Goal: Transaction & Acquisition: Download file/media

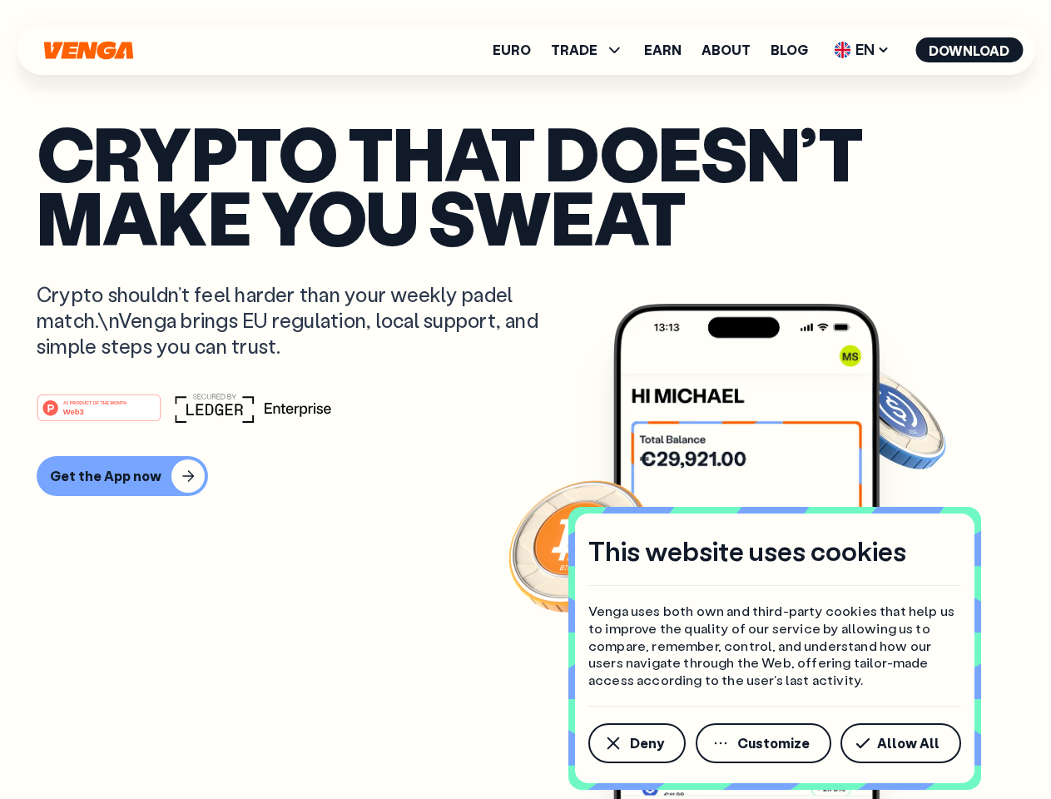
click at [525, 400] on div "#1 PRODUCT OF THE MONTH Web3" at bounding box center [526, 408] width 978 height 30
click at [636, 743] on span "Deny" at bounding box center [647, 743] width 34 height 13
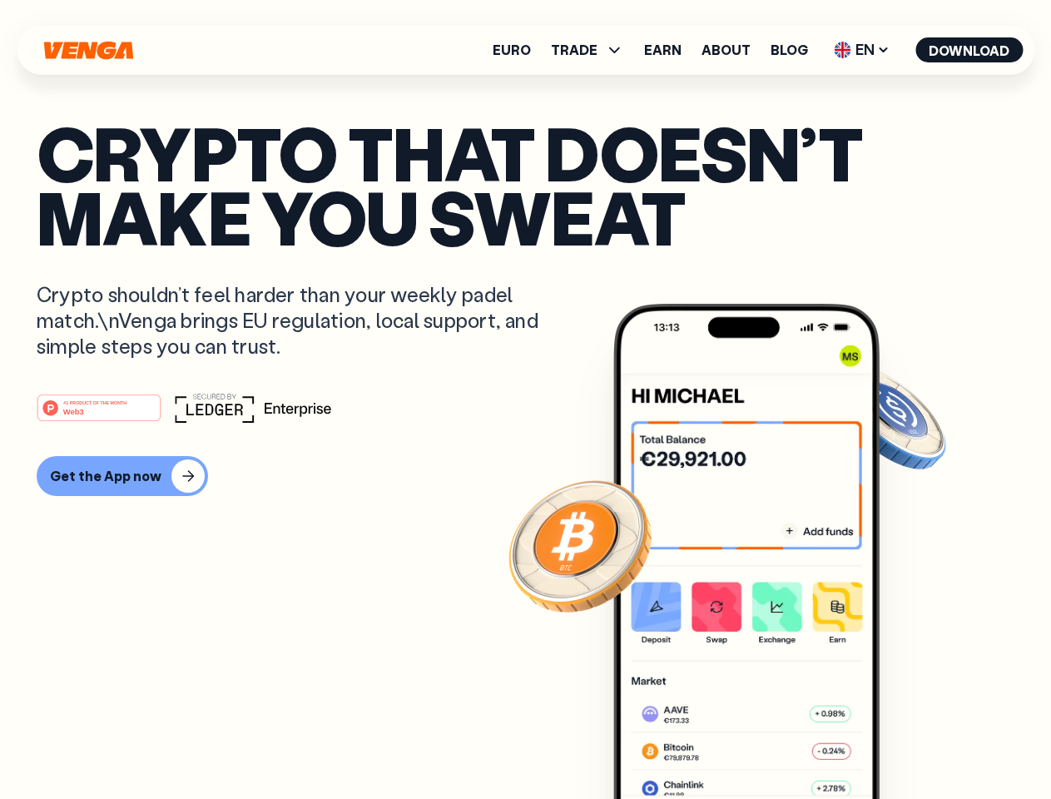
click at [765, 743] on img at bounding box center [746, 583] width 266 height 558
click at [904, 743] on article "Crypto that doesn’t make you sweat Crypto shouldn’t feel harder than your weekl…" at bounding box center [526, 433] width 978 height 624
click at [593, 50] on span "TRADE" at bounding box center [574, 49] width 47 height 13
click at [862, 50] on span "EN" at bounding box center [861, 50] width 67 height 27
click at [970, 50] on button "Download" at bounding box center [969, 49] width 107 height 25
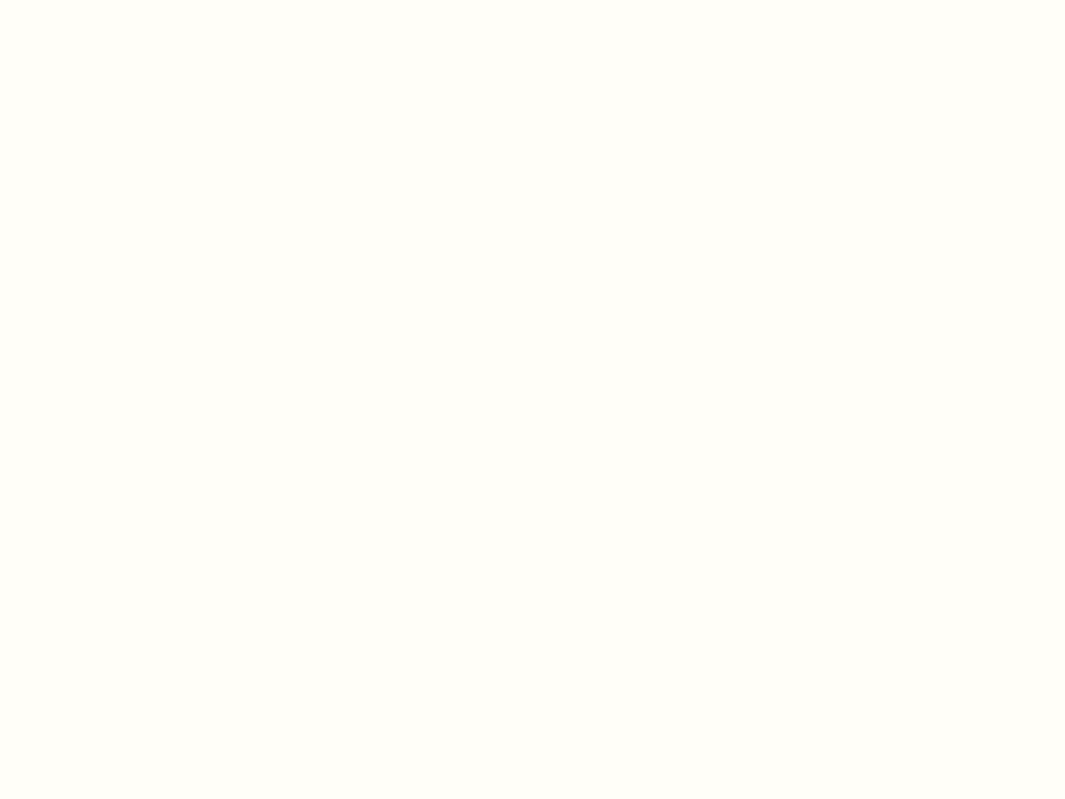
click at [525, 0] on html "This website uses cookies Venga uses both own and third-party cookies that help…" at bounding box center [532, 0] width 1065 height 0
click at [120, 0] on html "This website uses cookies Venga uses both own and third-party cookies that help…" at bounding box center [532, 0] width 1065 height 0
click at [102, 0] on html "This website uses cookies Venga uses both own and third-party cookies that help…" at bounding box center [532, 0] width 1065 height 0
